Goal: Task Accomplishment & Management: Manage account settings

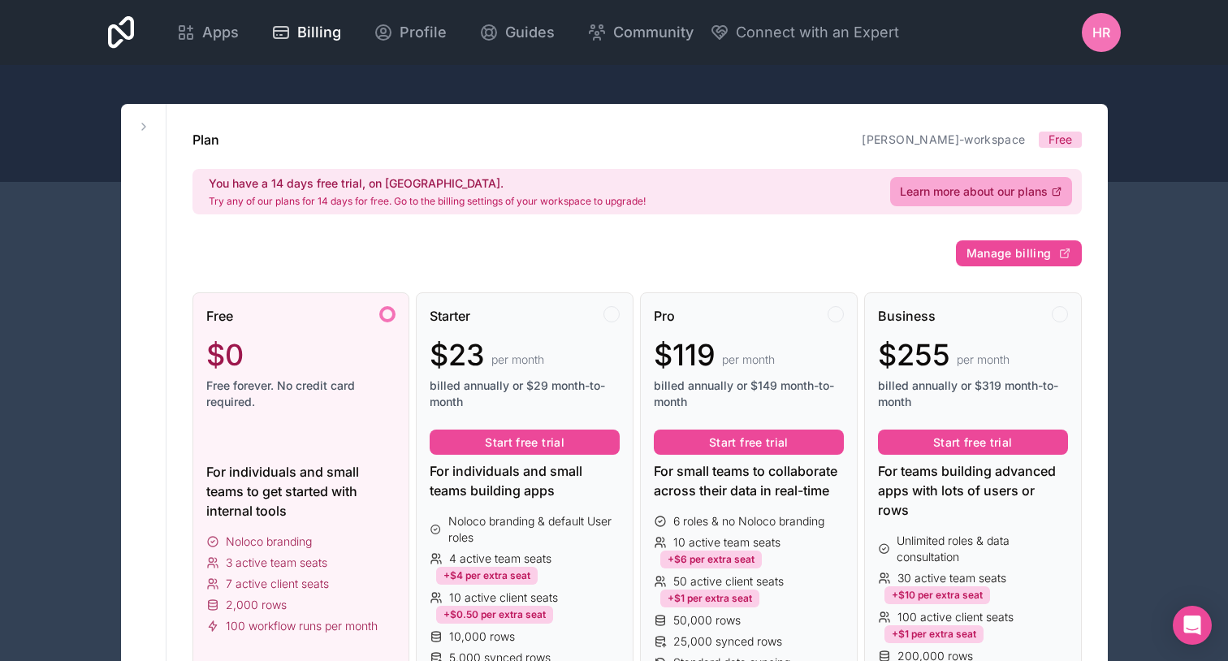
click at [1113, 38] on div "HR" at bounding box center [1101, 32] width 39 height 39
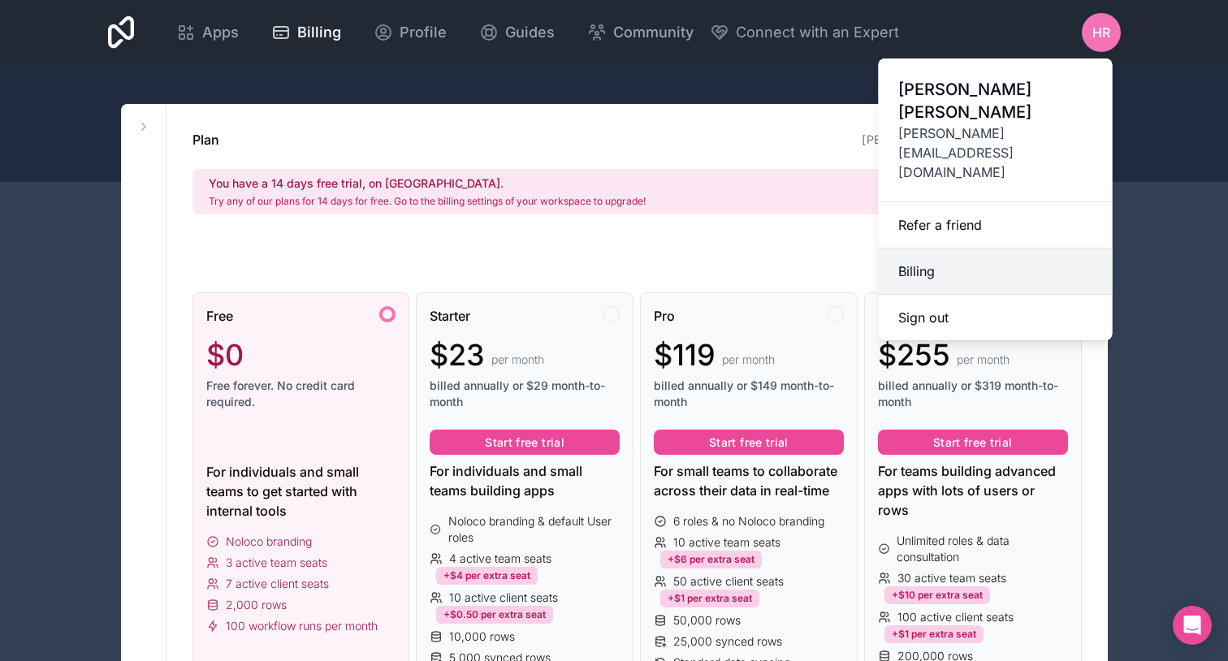
click at [962, 249] on link "Billing" at bounding box center [996, 272] width 234 height 46
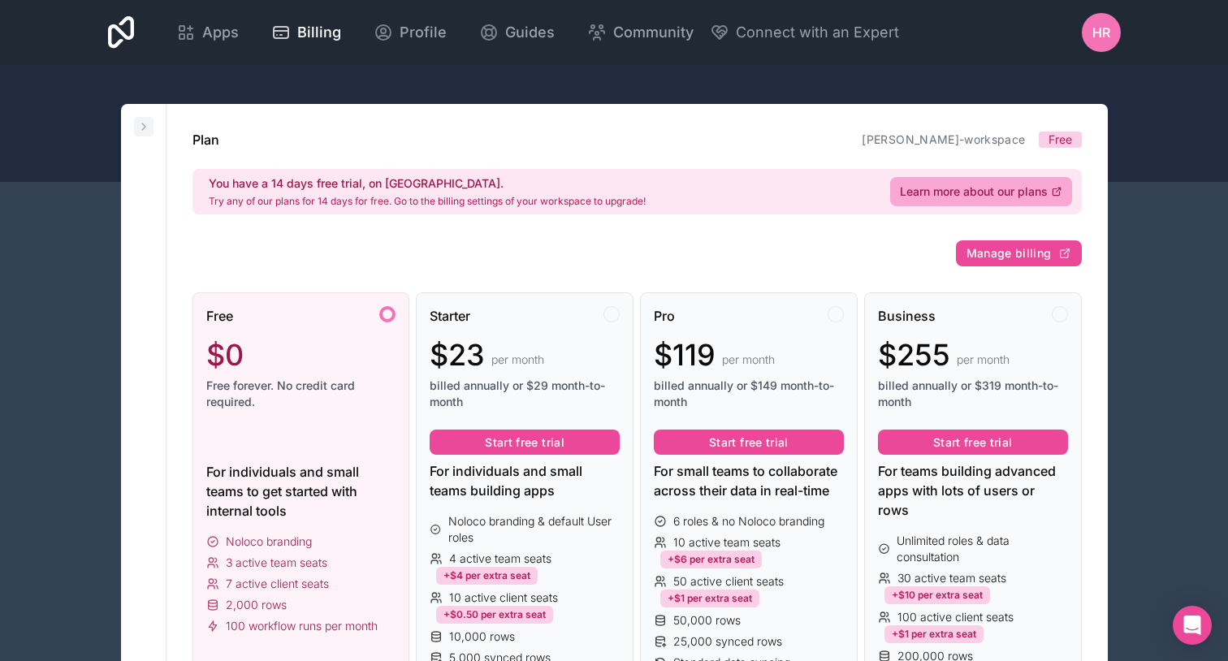
click at [143, 129] on icon at bounding box center [143, 126] width 13 height 13
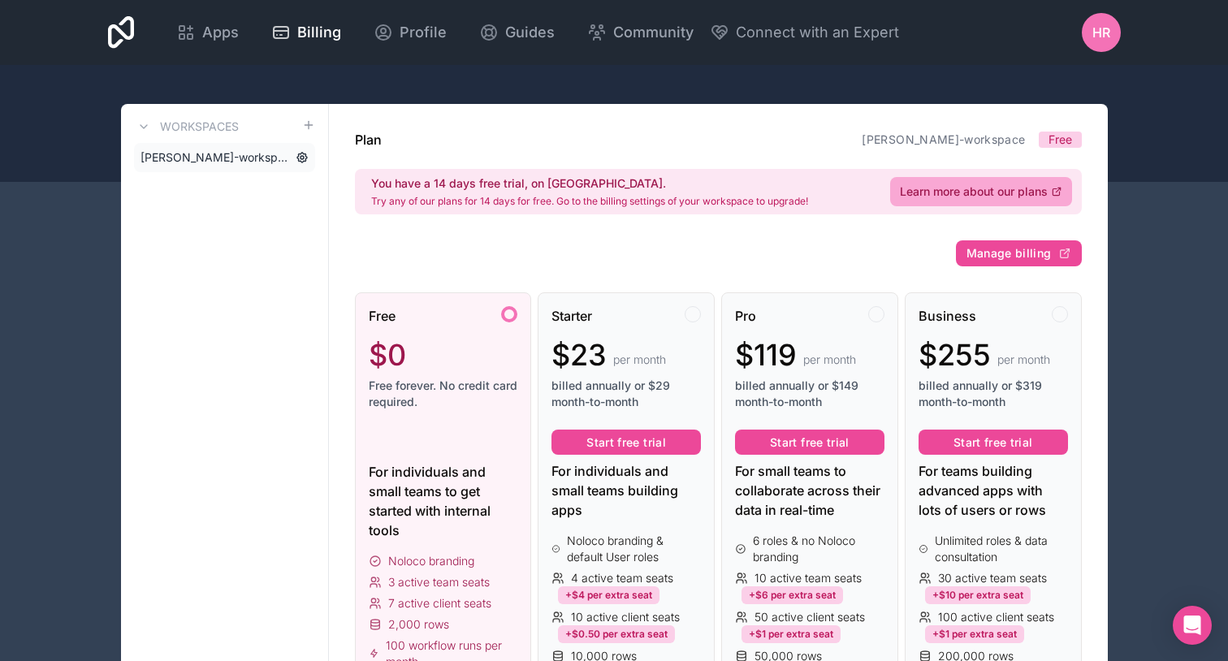
click at [301, 157] on icon at bounding box center [302, 157] width 13 height 13
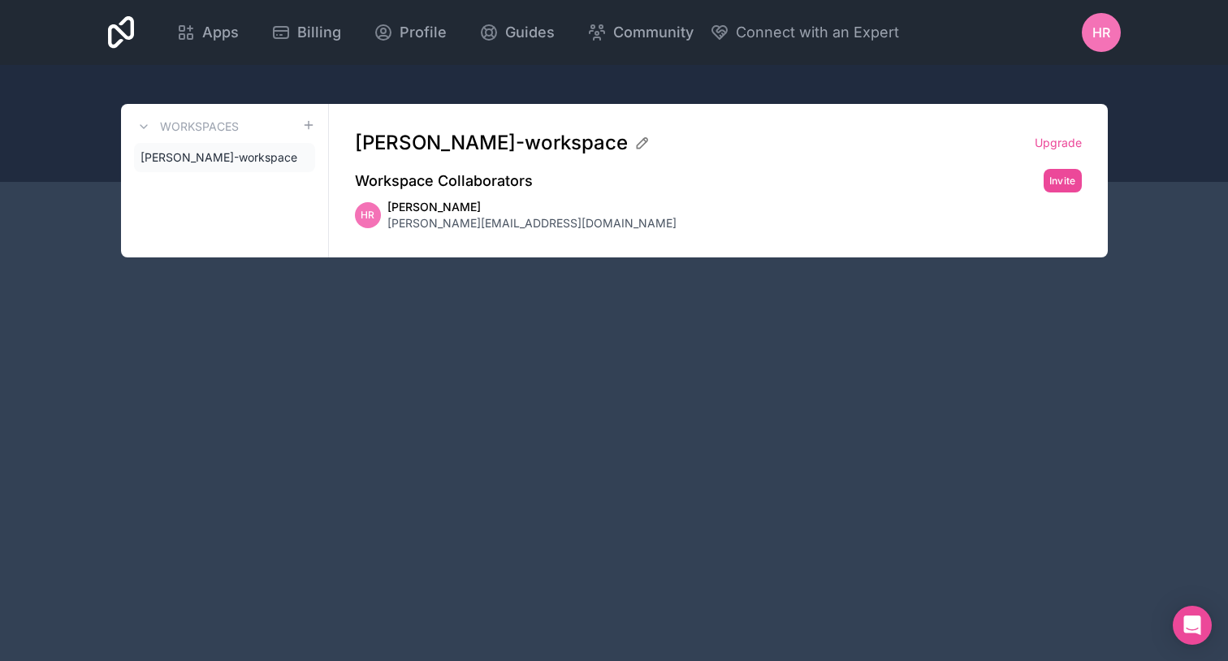
click at [422, 184] on h2 "Workspace Collaborators" at bounding box center [444, 181] width 178 height 23
click at [218, 153] on span "[PERSON_NAME]-workspace" at bounding box center [215, 157] width 149 height 16
click at [448, 231] on span "[PERSON_NAME][EMAIL_ADDRESS][DOMAIN_NAME]" at bounding box center [531, 223] width 289 height 16
click at [461, 188] on h2 "Workspace Collaborators" at bounding box center [444, 181] width 178 height 23
click at [547, 145] on span "[PERSON_NAME]-workspace" at bounding box center [491, 143] width 273 height 26
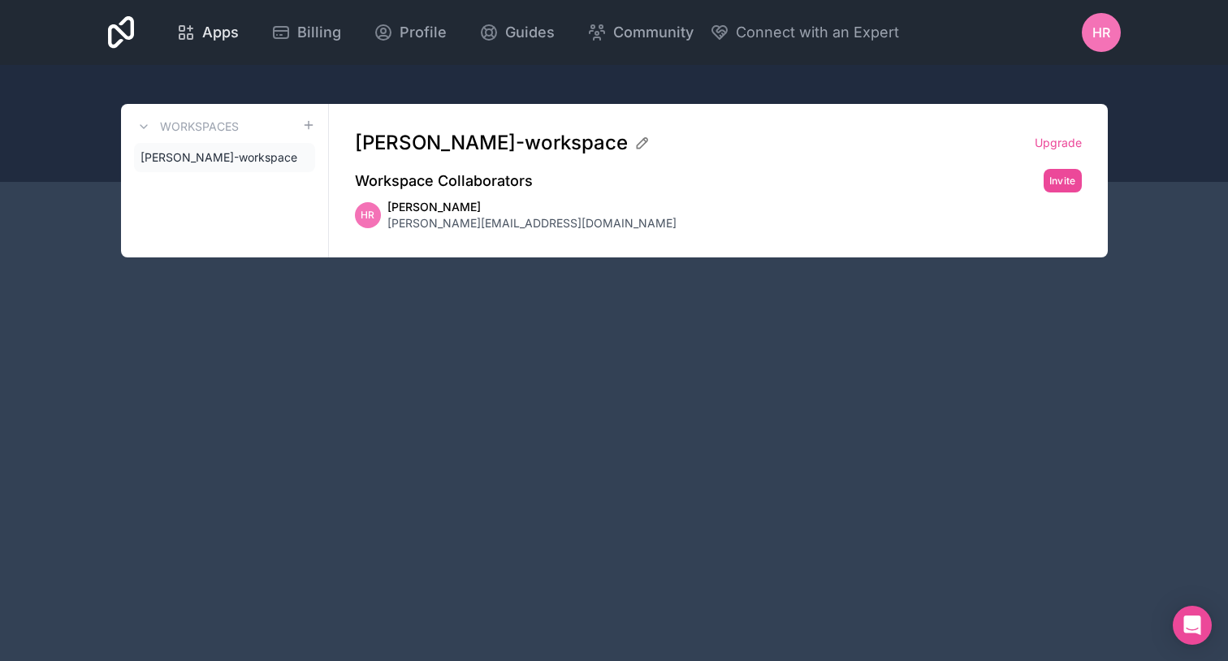
click at [215, 38] on span "Apps" at bounding box center [220, 32] width 37 height 23
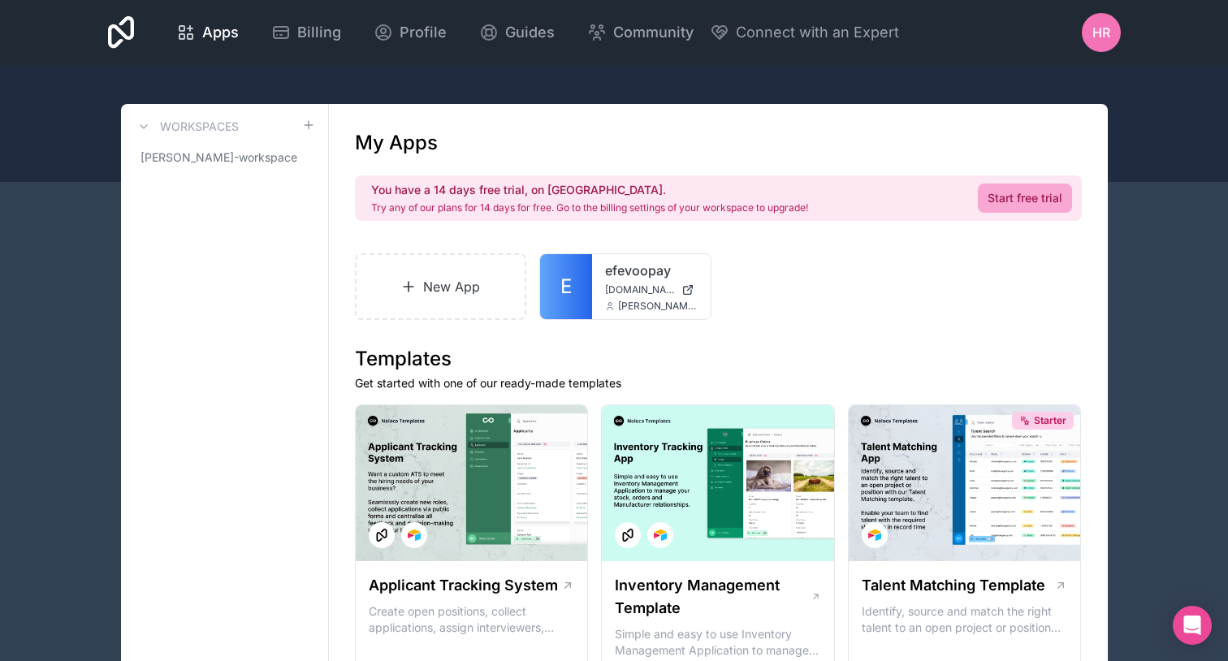
click at [1105, 33] on span "HR" at bounding box center [1101, 32] width 18 height 19
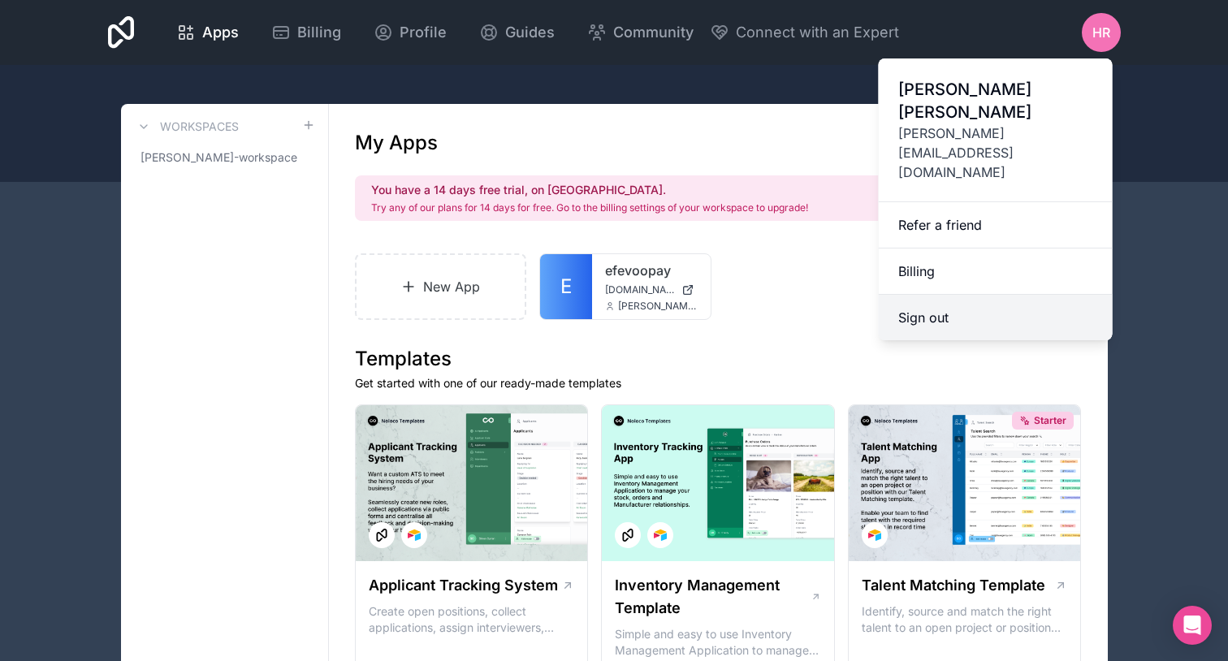
click at [924, 295] on button "Sign out" at bounding box center [996, 317] width 234 height 45
